Goal: Information Seeking & Learning: Find specific fact

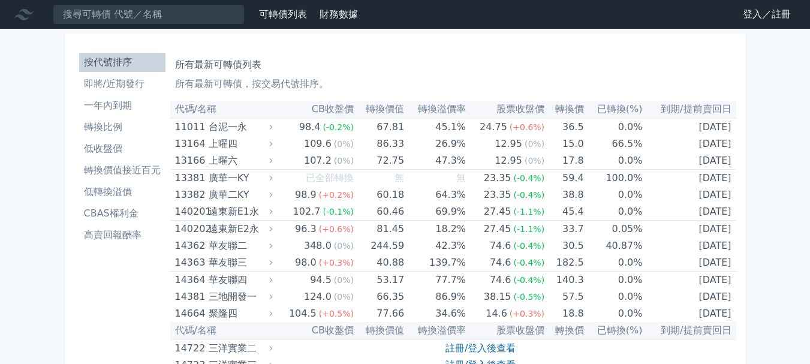
click at [773, 11] on link "登入／註冊" at bounding box center [766, 14] width 67 height 19
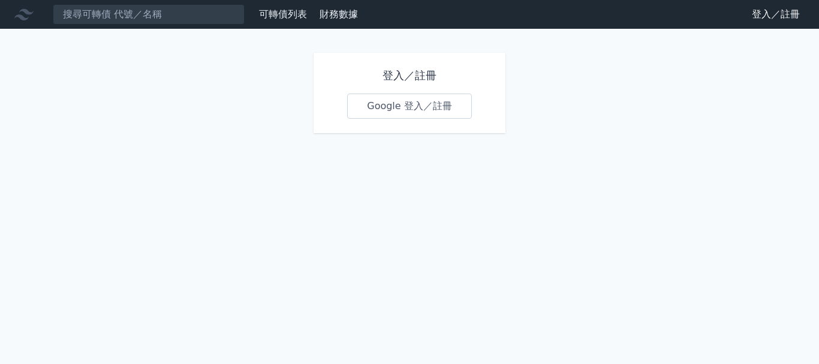
click at [416, 97] on link "Google 登入／註冊" at bounding box center [409, 106] width 125 height 25
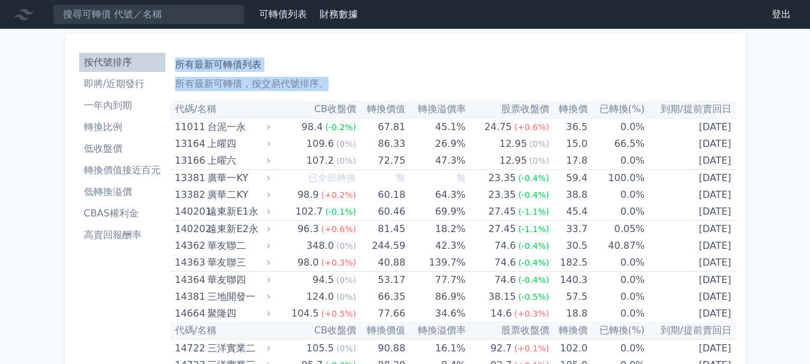
drag, startPoint x: 174, startPoint y: 62, endPoint x: 783, endPoint y: 113, distance: 610.7
copy div "所有最新可轉債列表 所有最新可轉債，按交易代號排序。"
click at [123, 101] on li "一年內到期" at bounding box center [122, 105] width 86 height 14
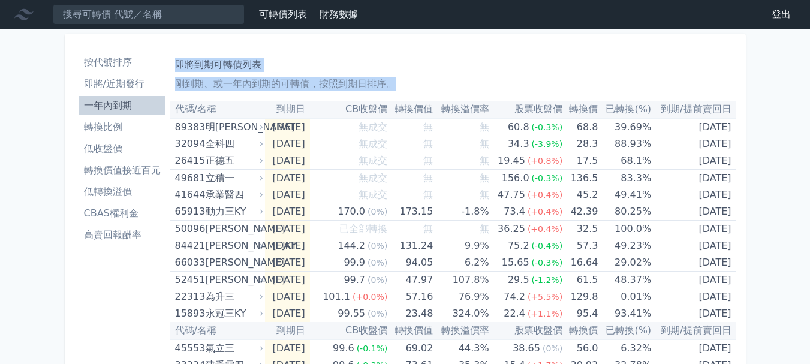
drag, startPoint x: 177, startPoint y: 63, endPoint x: 761, endPoint y: 136, distance: 588.0
copy div "即將到期可轉債列表 剛到期、或一年內到期的可轉債，按照到期日排序。"
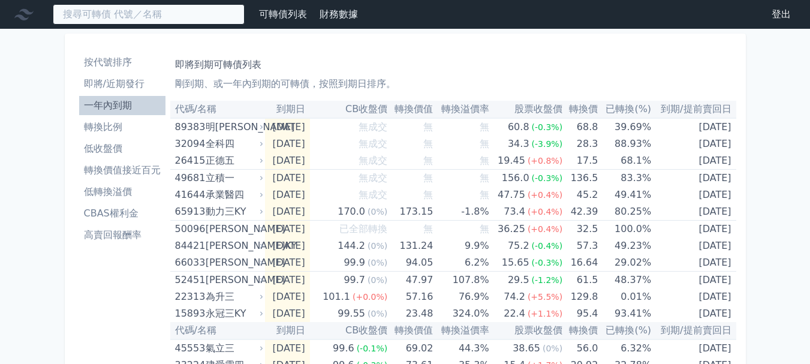
click at [131, 8] on input at bounding box center [149, 14] width 192 height 20
paste input "75561"
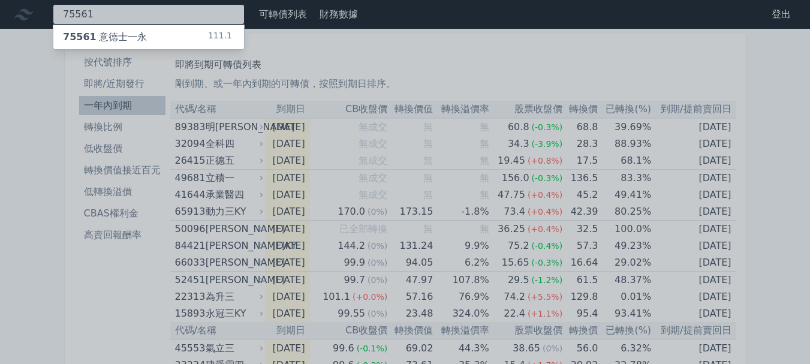
type input "75561"
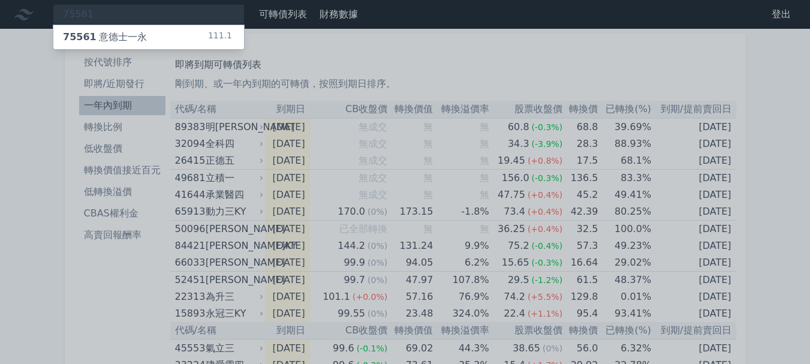
click at [122, 37] on div "75561 意德士一永" at bounding box center [105, 37] width 84 height 14
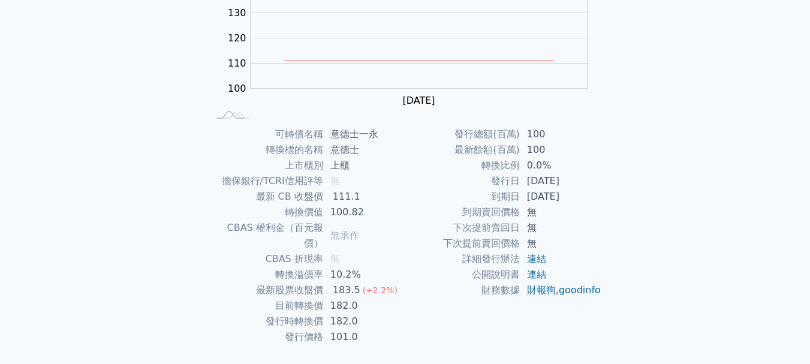
scroll to position [180, 0]
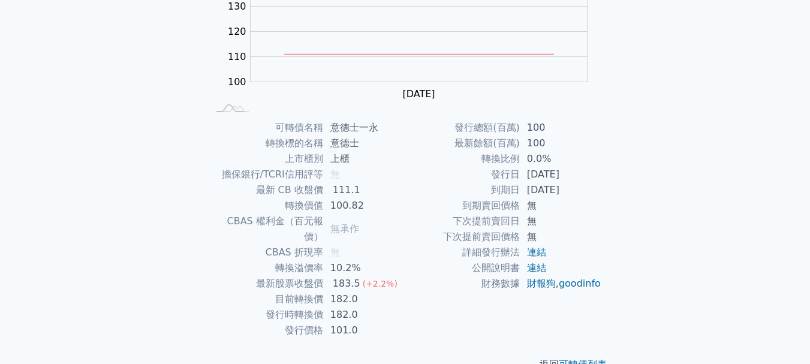
drag, startPoint x: 580, startPoint y: 189, endPoint x: 528, endPoint y: 191, distance: 52.8
click at [528, 191] on td "[DATE]" at bounding box center [561, 190] width 82 height 16
copy td "[DATE]"
